Goal: Task Accomplishment & Management: Manage account settings

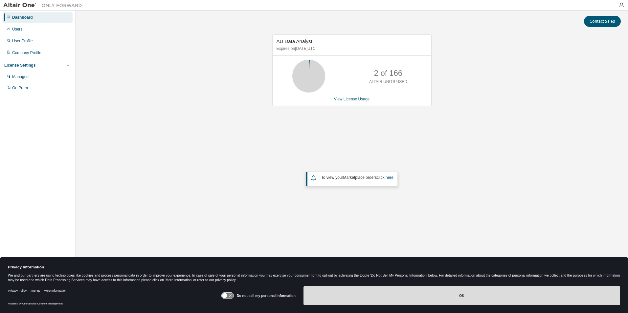
click at [470, 296] on button "OK" at bounding box center [461, 295] width 317 height 19
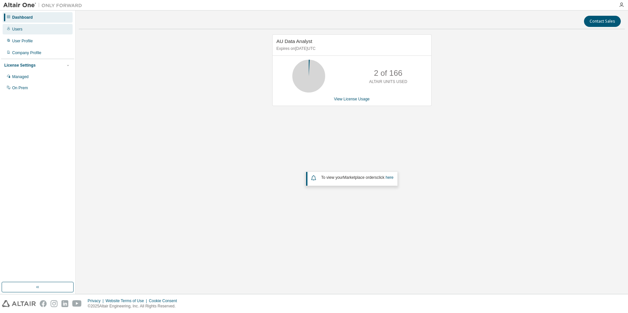
click at [17, 28] on div "Users" at bounding box center [17, 29] width 10 height 5
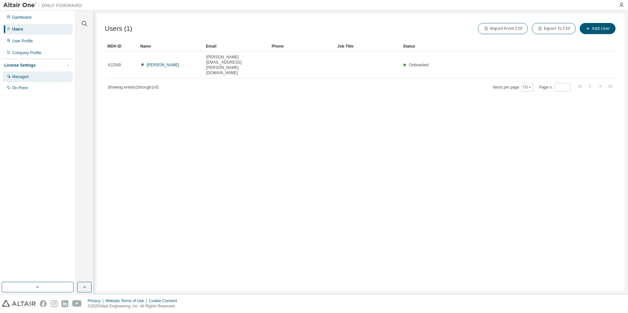
click at [28, 76] on div "Managed" at bounding box center [20, 76] width 16 height 5
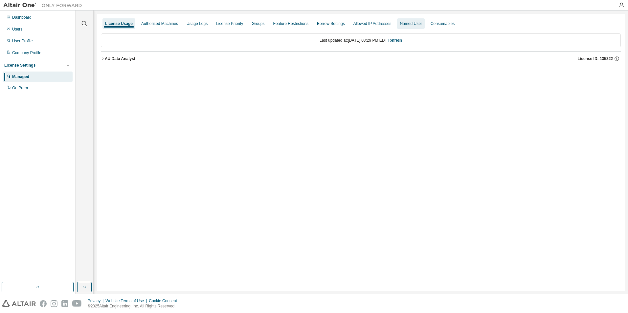
click at [419, 24] on div "Named User" at bounding box center [411, 23] width 22 height 5
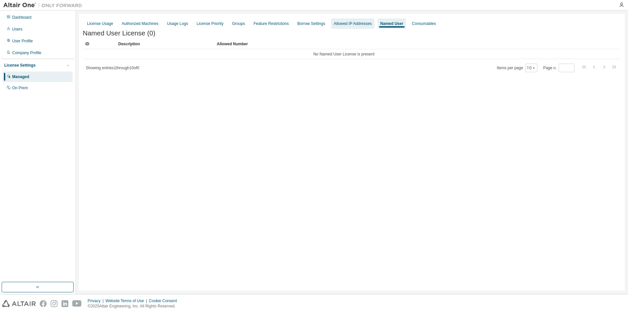
click at [370, 23] on div "Allowed IP Addresses" at bounding box center [353, 23] width 38 height 5
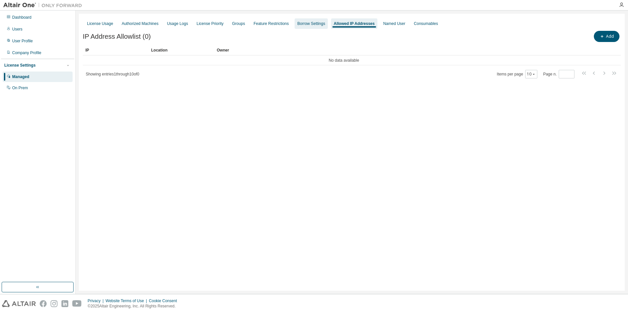
click at [311, 23] on div "Borrow Settings" at bounding box center [311, 23] width 28 height 5
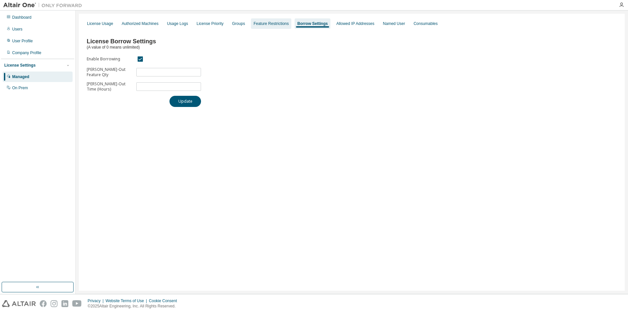
click at [279, 24] on div "Feature Restrictions" at bounding box center [270, 23] width 35 height 5
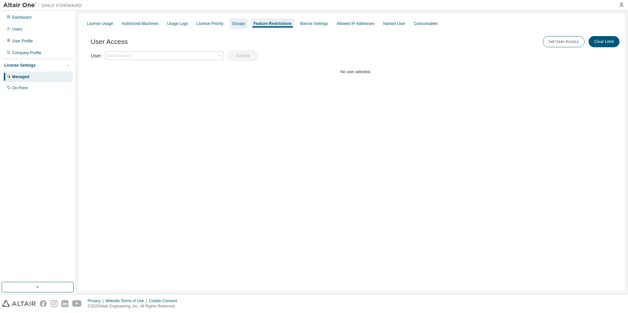
click at [240, 24] on div "Groups" at bounding box center [238, 23] width 13 height 5
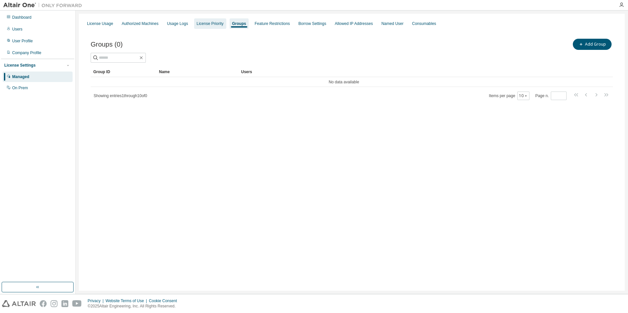
click at [214, 23] on div "License Priority" at bounding box center [210, 23] width 27 height 5
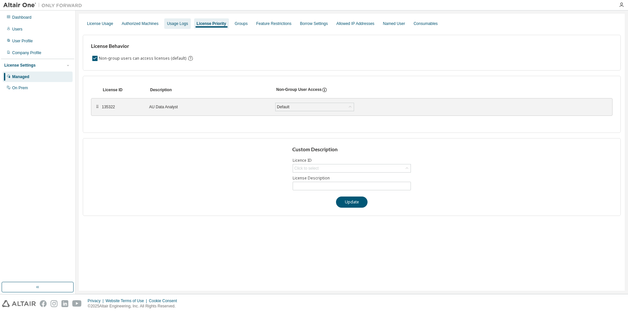
click at [186, 23] on div "Usage Logs" at bounding box center [177, 23] width 21 height 5
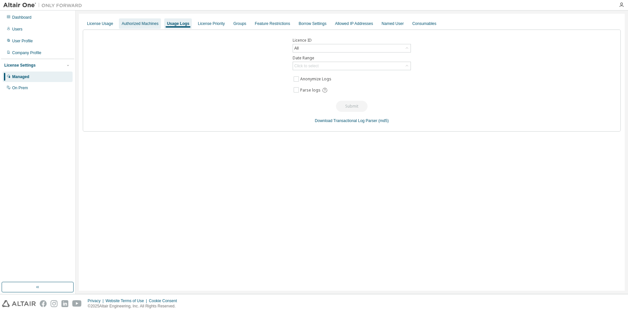
click at [136, 22] on div "Authorized Machines" at bounding box center [139, 23] width 37 height 5
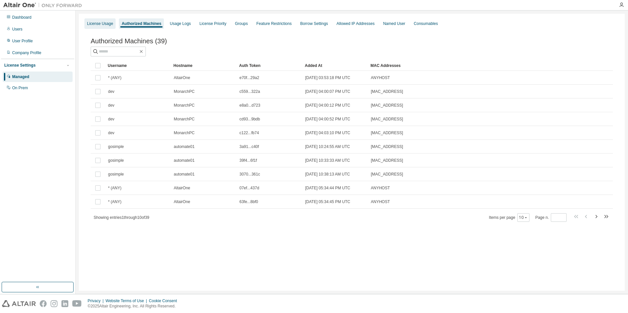
click at [105, 21] on div "License Usage" at bounding box center [100, 23] width 26 height 5
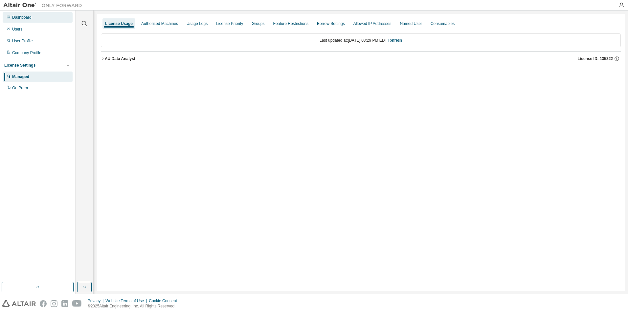
click at [34, 18] on div "Dashboard" at bounding box center [38, 17] width 70 height 11
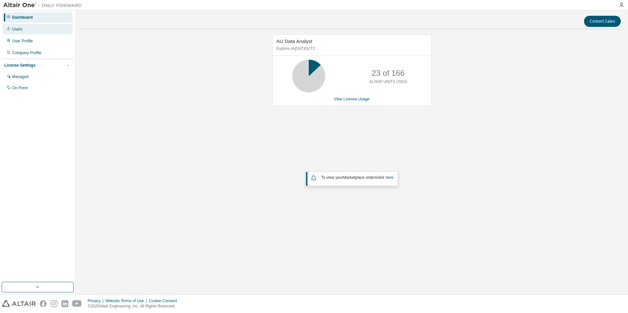
click at [32, 27] on div "Users" at bounding box center [38, 29] width 70 height 11
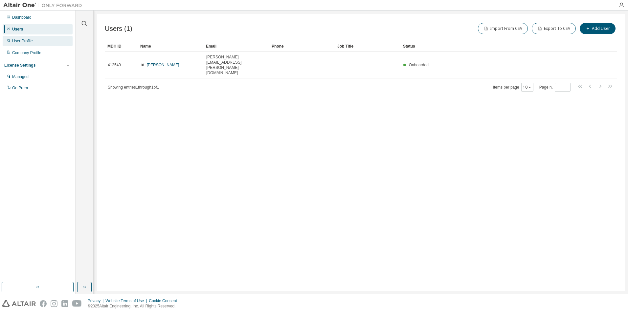
click at [30, 38] on div "User Profile" at bounding box center [38, 41] width 70 height 11
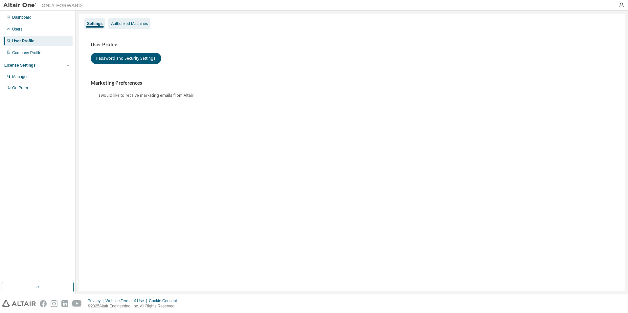
click at [127, 25] on div "Authorized Machines" at bounding box center [129, 23] width 37 height 5
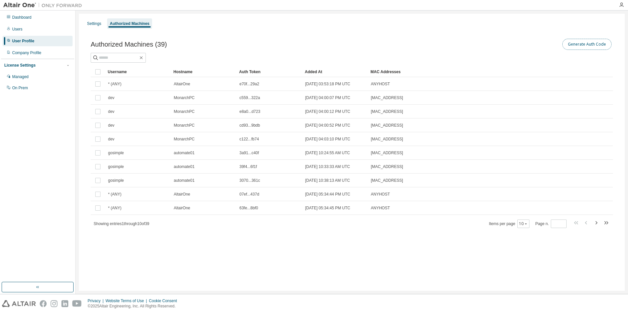
click at [574, 42] on button "Generate Auth Code" at bounding box center [586, 44] width 49 height 11
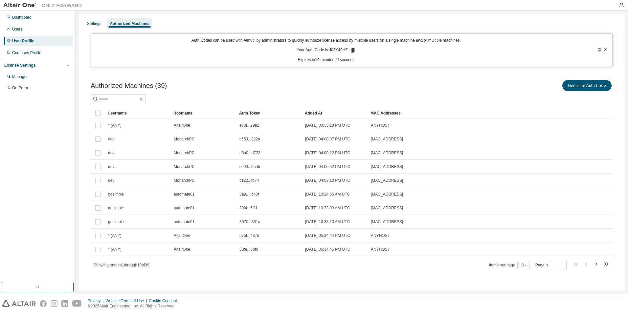
click at [353, 50] on icon at bounding box center [353, 50] width 4 height 5
